Goal: Book appointment/travel/reservation

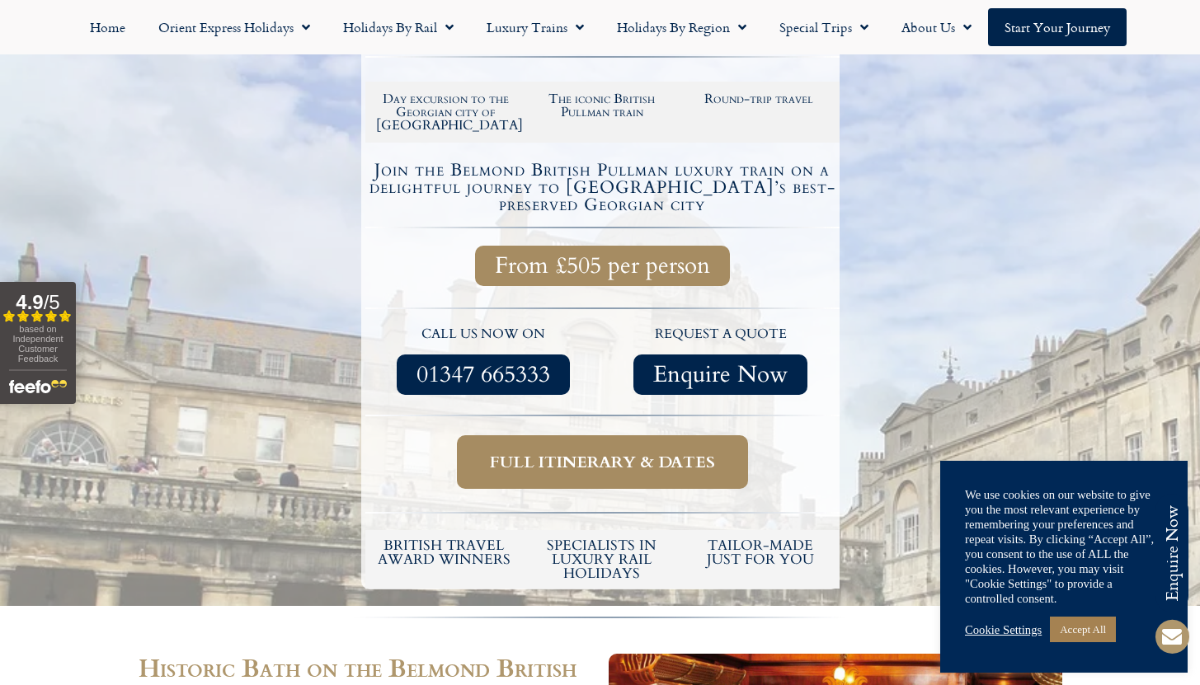
scroll to position [348, 0]
click at [576, 451] on span "Full itinerary & dates" at bounding box center [602, 461] width 225 height 21
click at [621, 451] on span "Full itinerary & dates" at bounding box center [602, 461] width 225 height 21
click at [988, 632] on link "Cookie Settings" at bounding box center [1003, 630] width 77 height 15
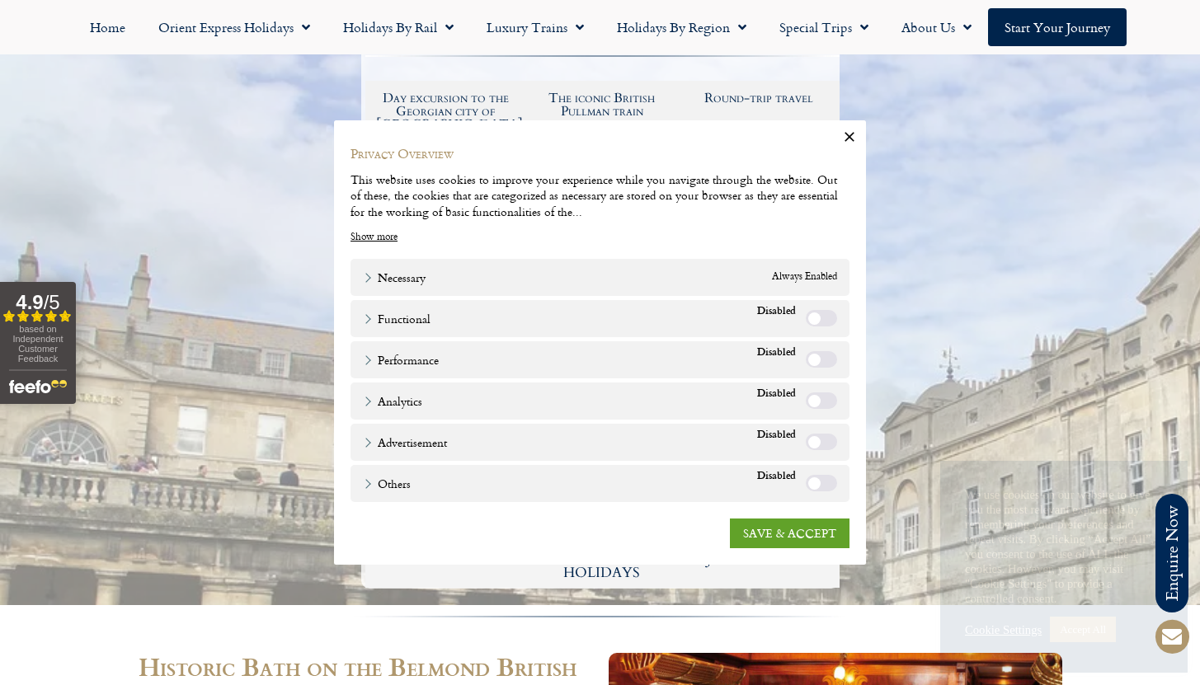
click at [816, 322] on label "Functional" at bounding box center [821, 318] width 31 height 16
click at [816, 345] on div "Performance Performance" at bounding box center [599, 359] width 499 height 37
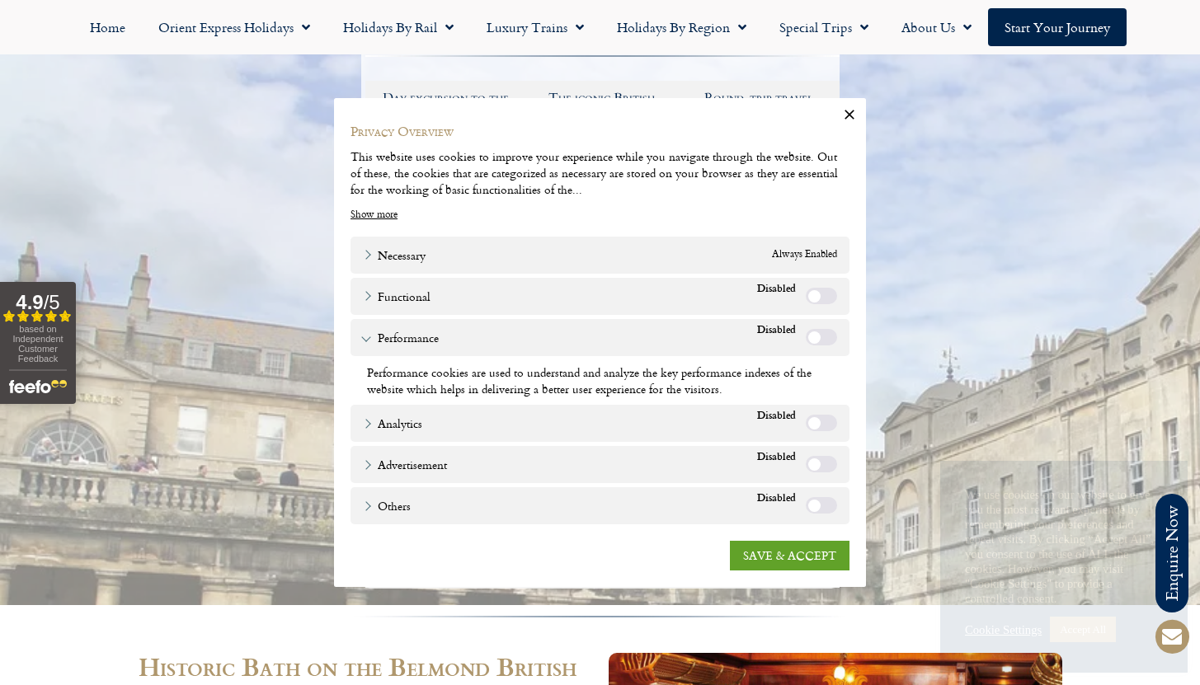
click at [821, 292] on label "Functional" at bounding box center [821, 296] width 31 height 16
click at [778, 559] on link "SAVE & ACCEPT" at bounding box center [790, 556] width 120 height 30
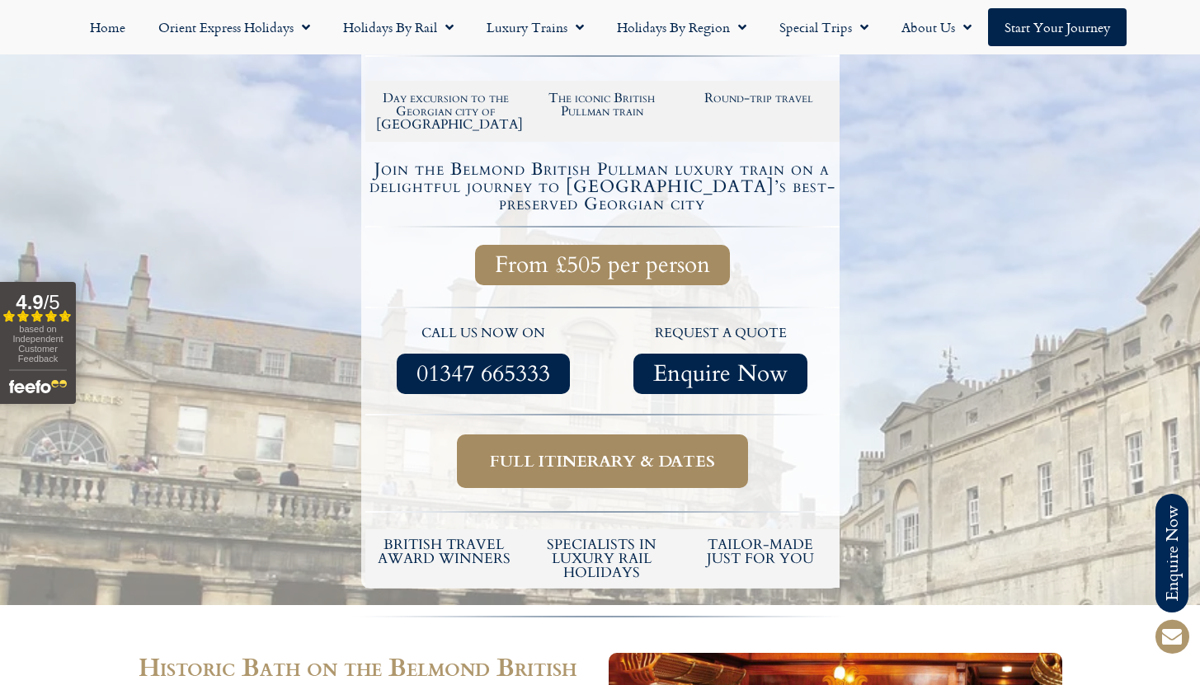
click at [651, 255] on span "From £505 per person" at bounding box center [602, 265] width 215 height 21
click at [596, 451] on span "Full itinerary & dates" at bounding box center [602, 461] width 225 height 21
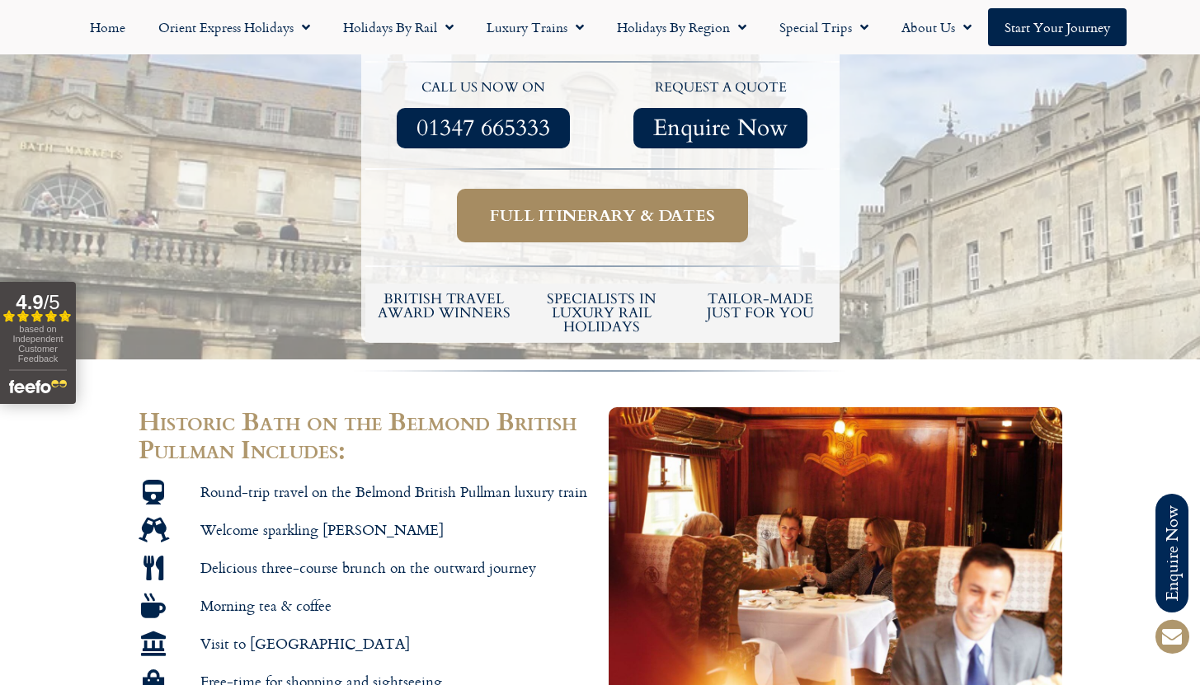
scroll to position [592, 0]
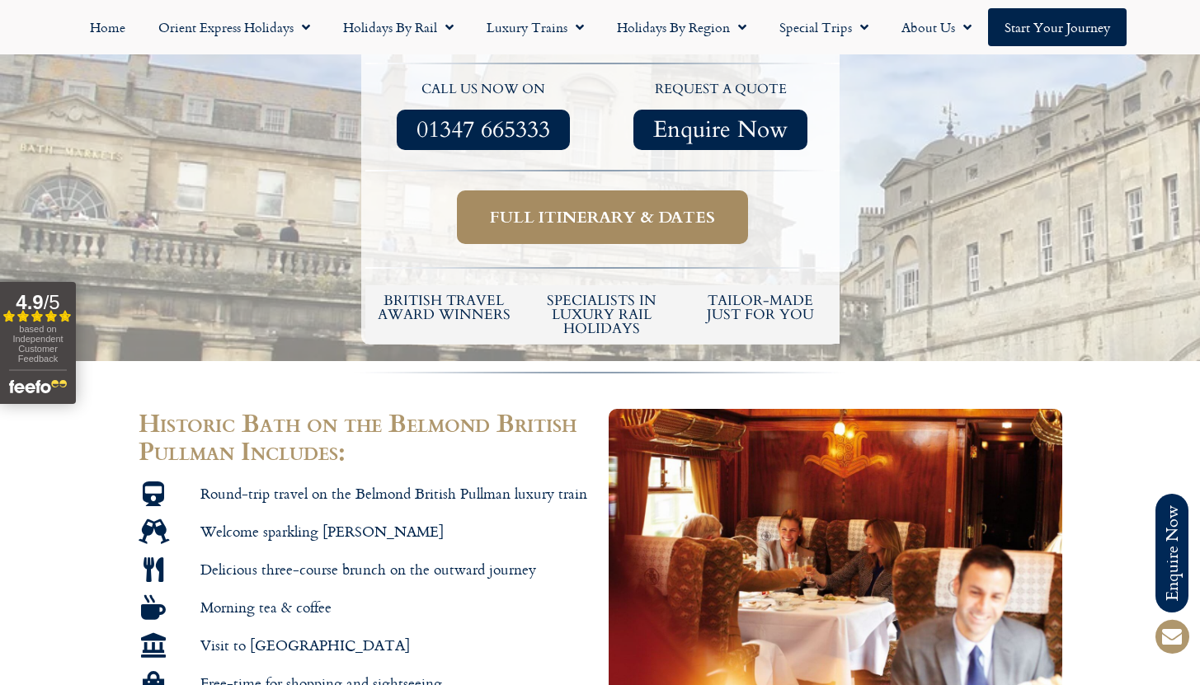
click at [658, 207] on span "Full itinerary & dates" at bounding box center [602, 217] width 225 height 21
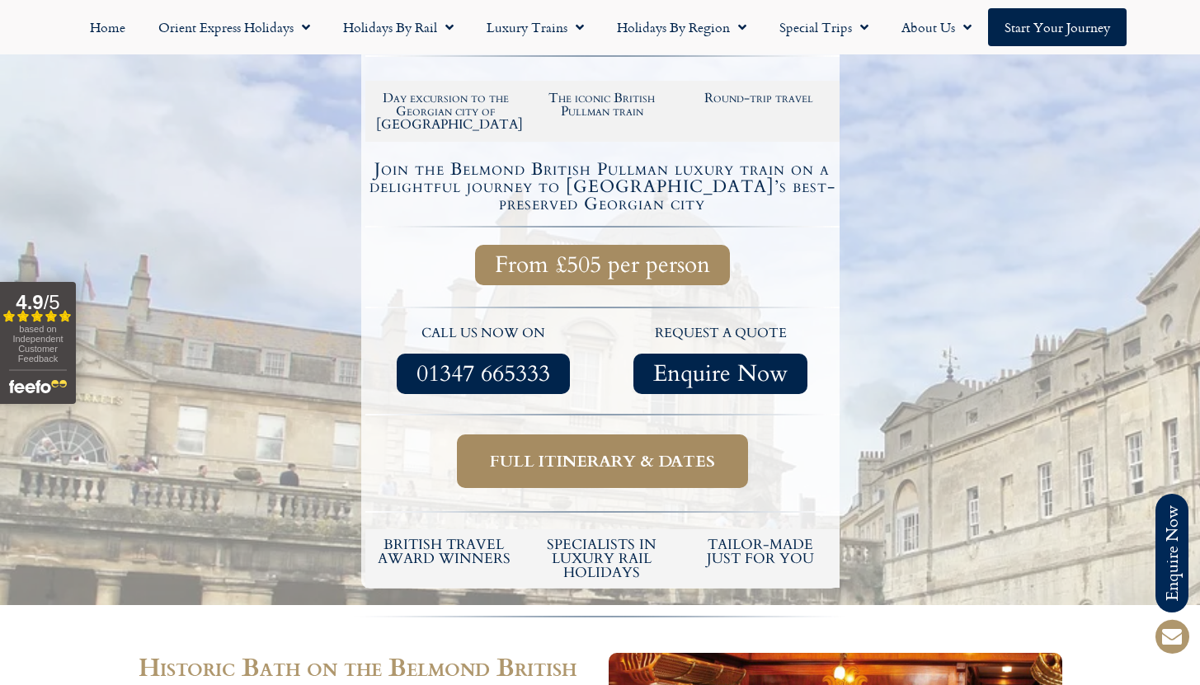
scroll to position [347, 0]
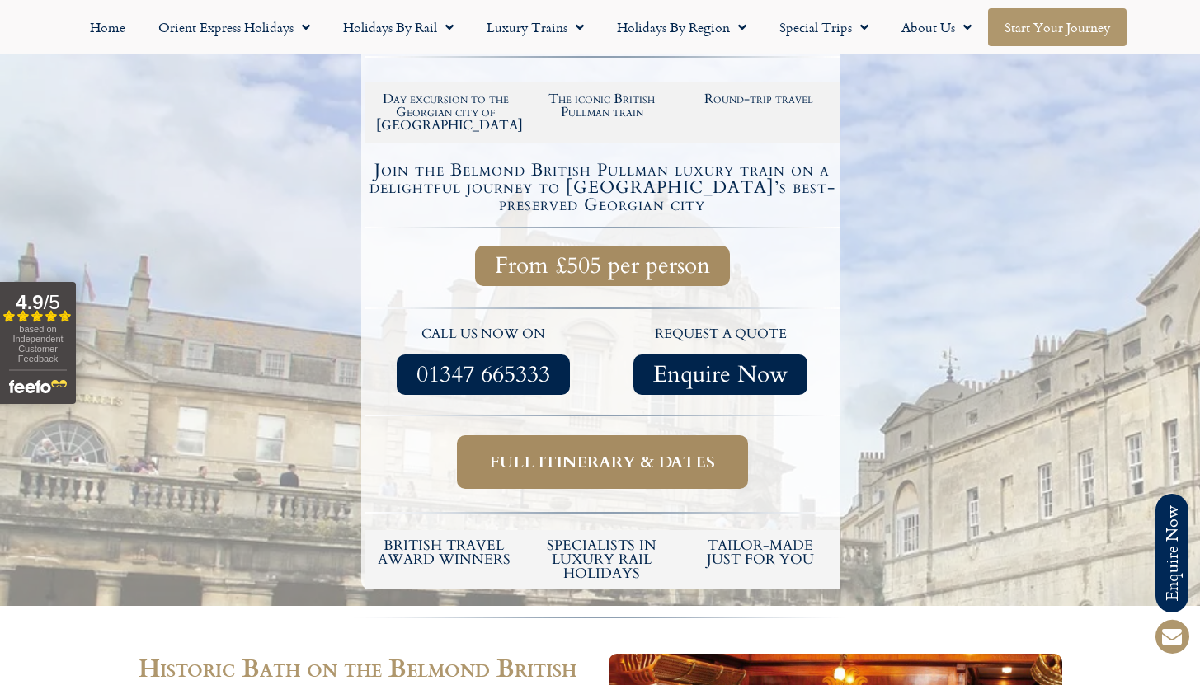
click at [1055, 36] on link "Start your Journey" at bounding box center [1057, 27] width 139 height 38
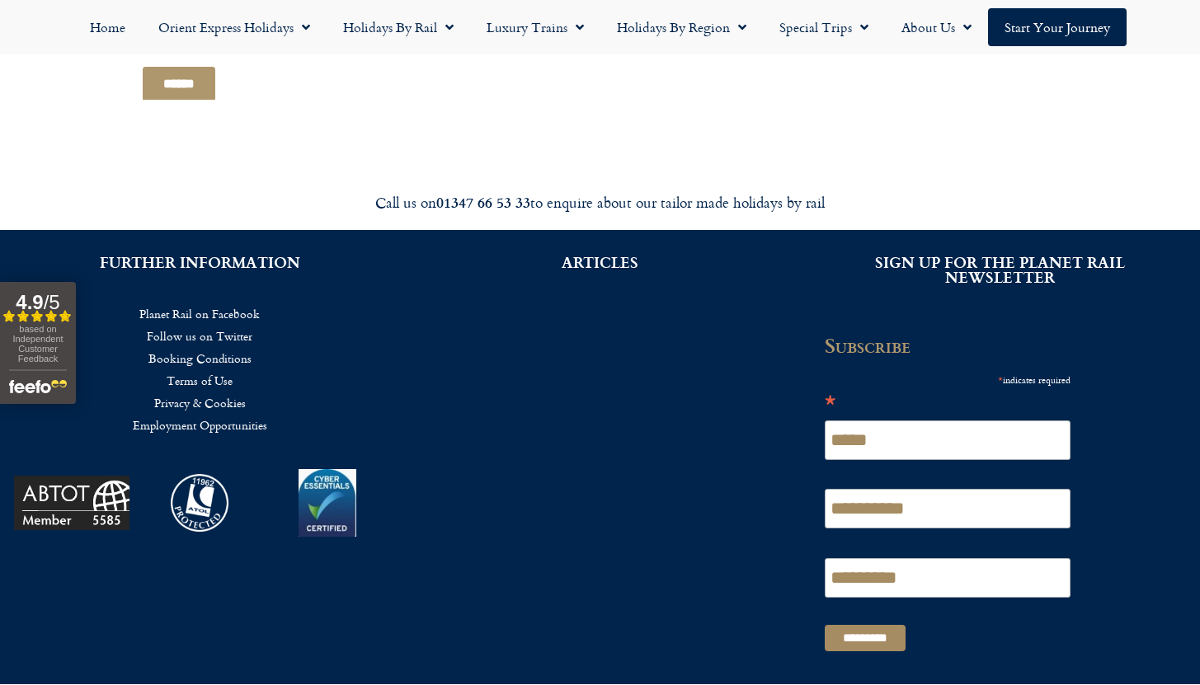
scroll to position [1355, 0]
